Goal: Transaction & Acquisition: Purchase product/service

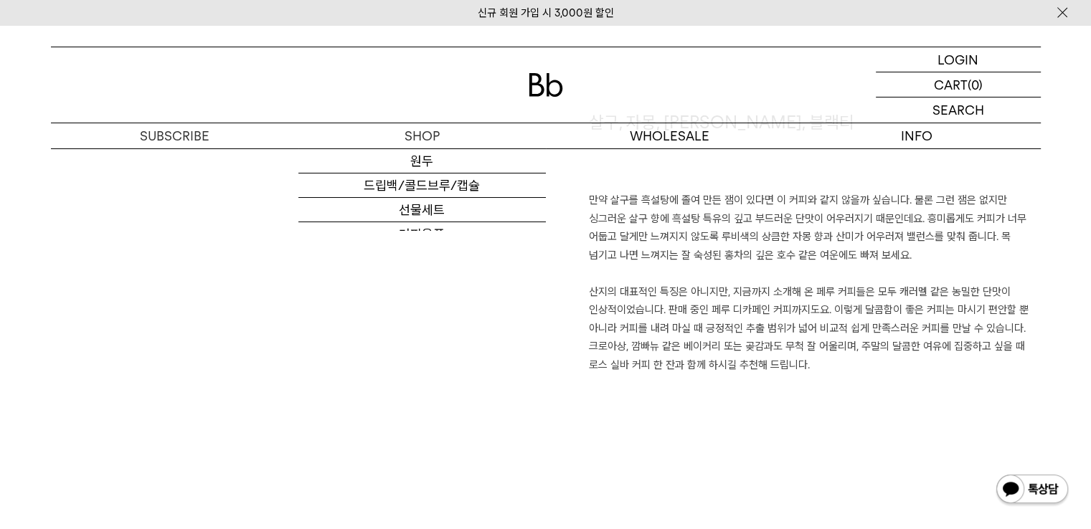
click at [550, 82] on img at bounding box center [546, 85] width 34 height 24
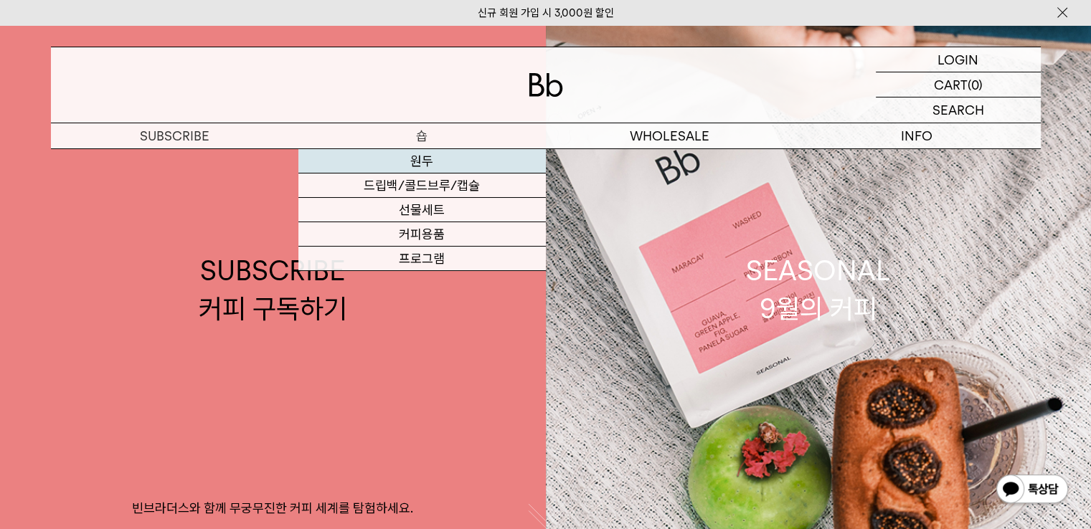
click at [437, 166] on link "원두" at bounding box center [421, 161] width 247 height 24
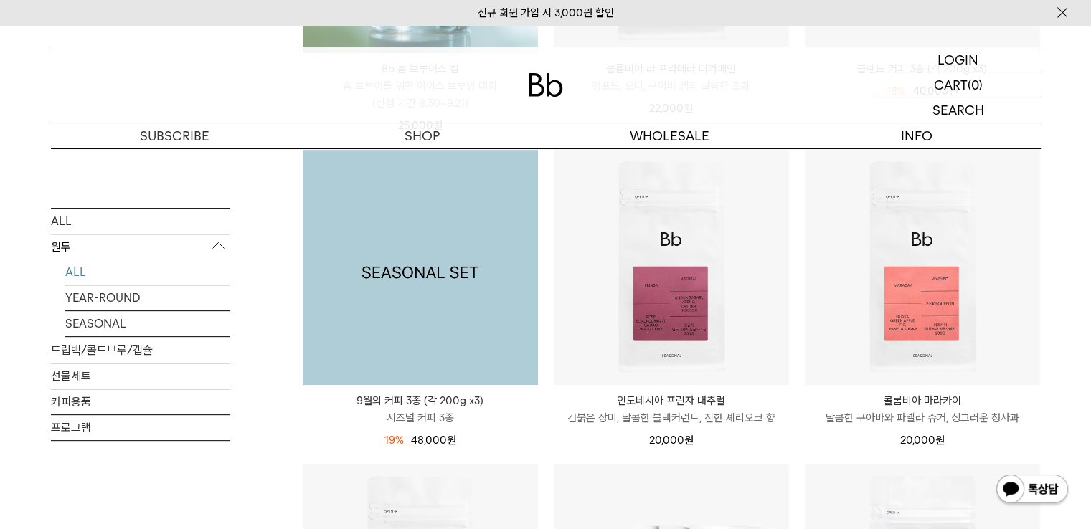
scroll to position [470, 0]
click at [380, 283] on img at bounding box center [420, 266] width 235 height 235
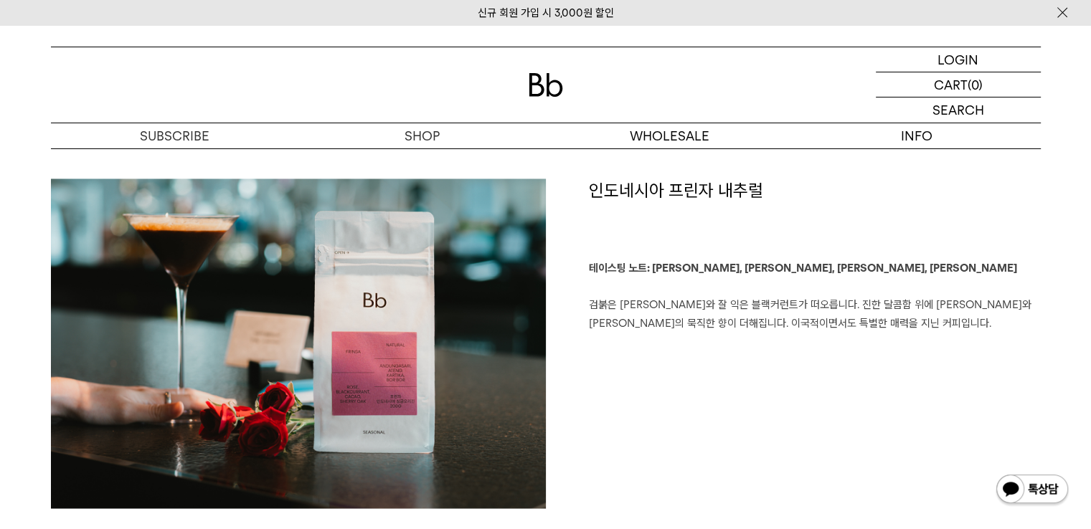
scroll to position [2398, 0]
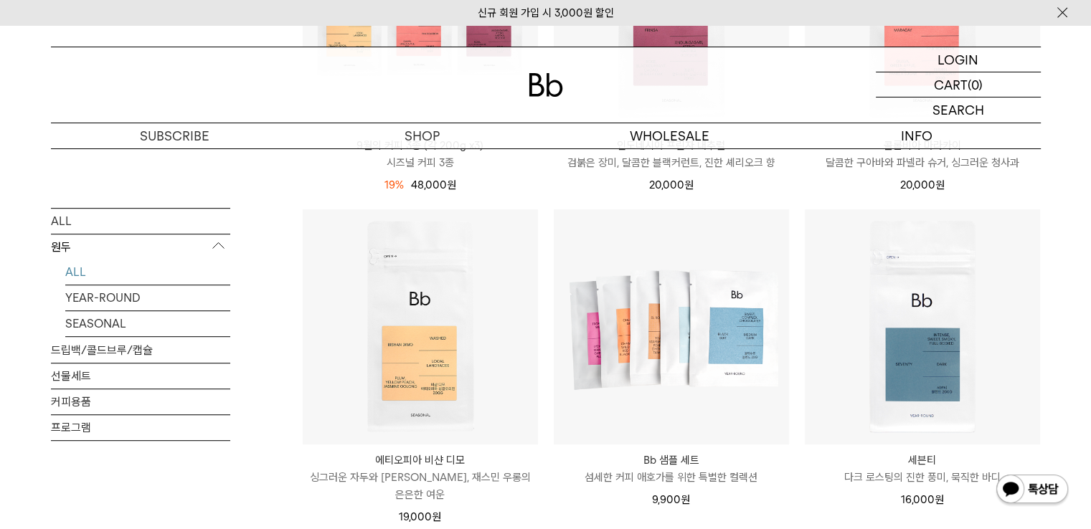
scroll to position [724, 0]
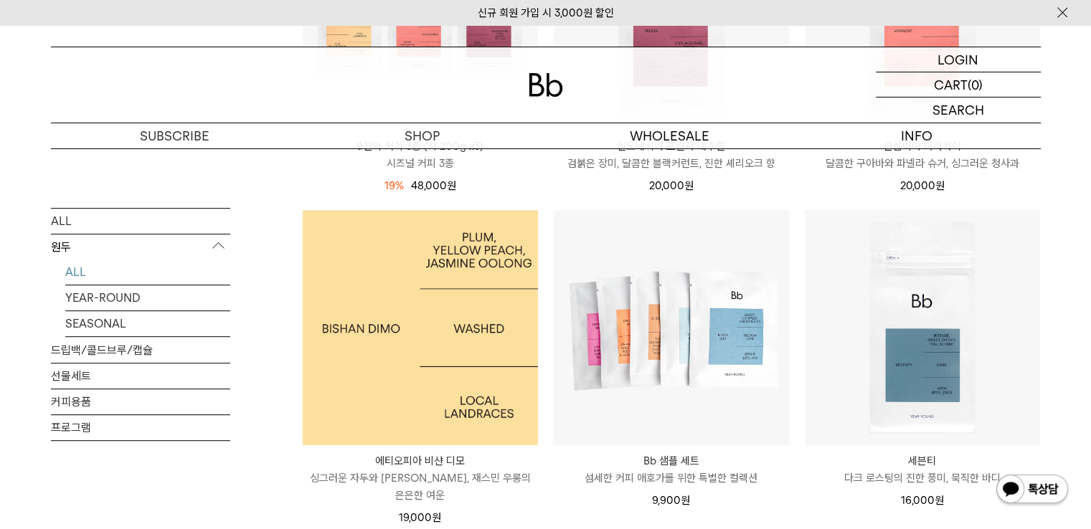
click at [483, 338] on img at bounding box center [420, 327] width 235 height 235
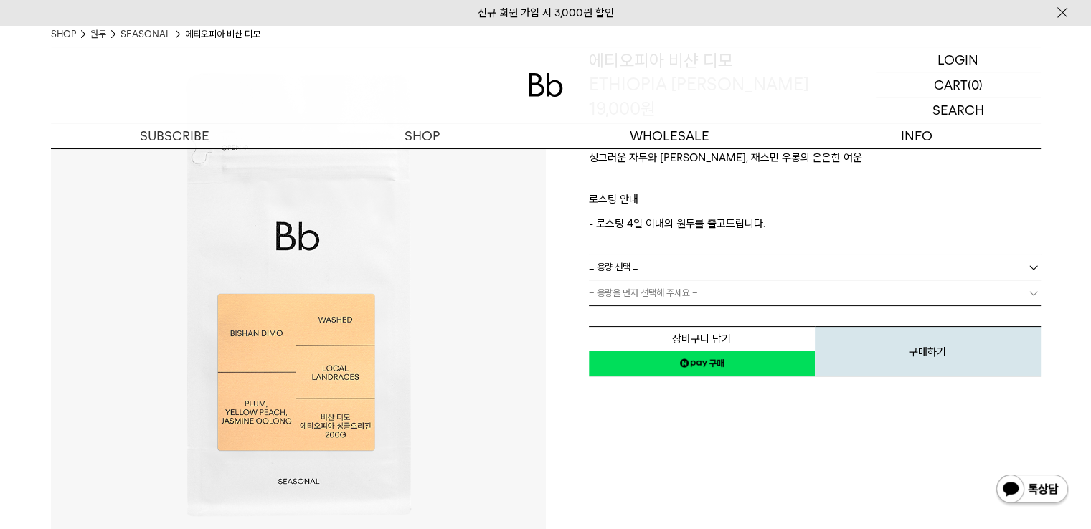
scroll to position [145, 0]
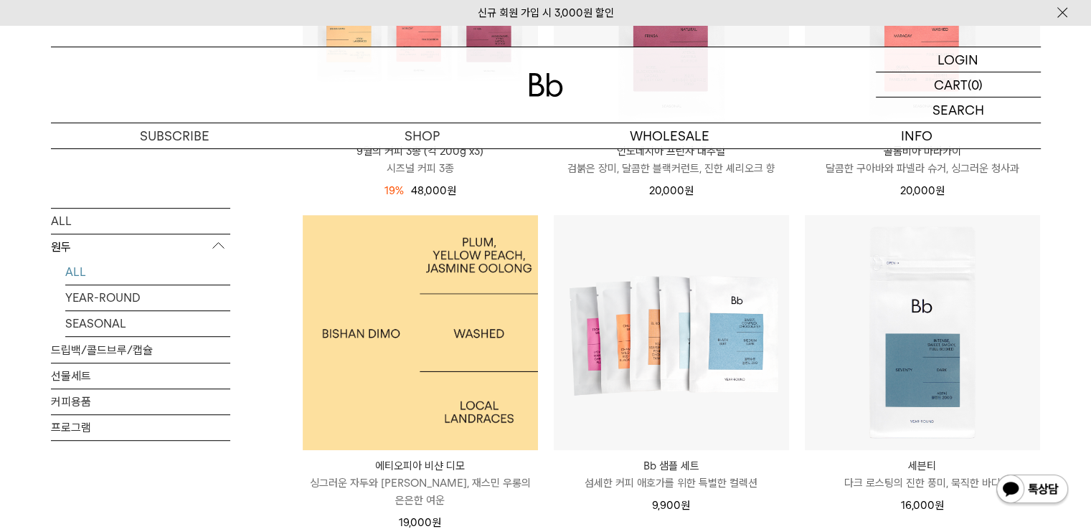
scroll to position [721, 0]
click at [487, 371] on img at bounding box center [420, 331] width 235 height 235
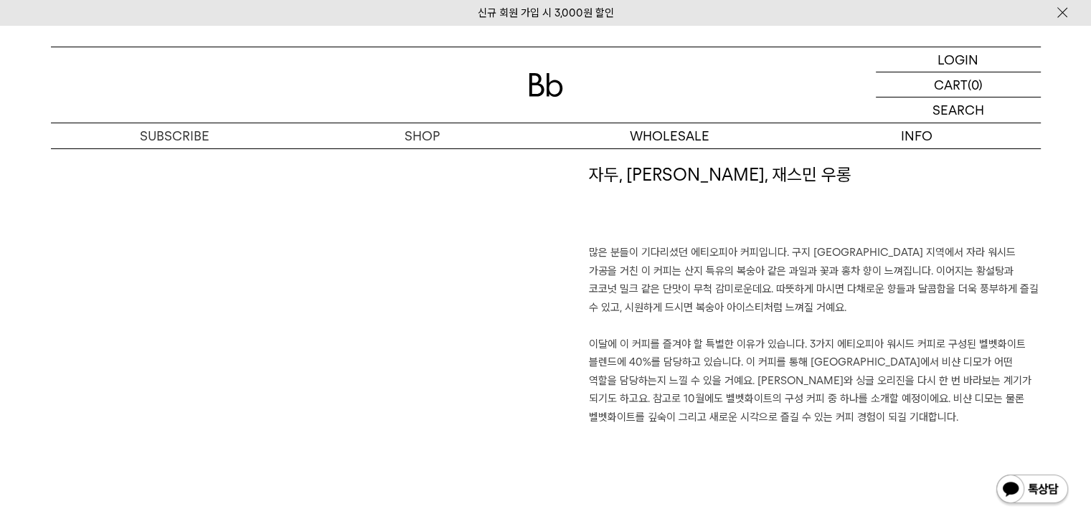
scroll to position [1009, 0]
